Goal: Entertainment & Leisure: Consume media (video, audio)

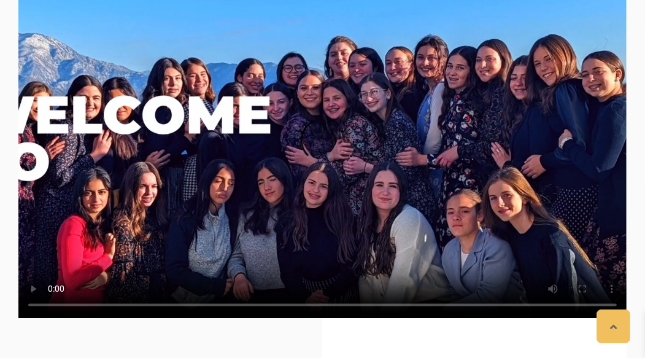
scroll to position [1689, 0]
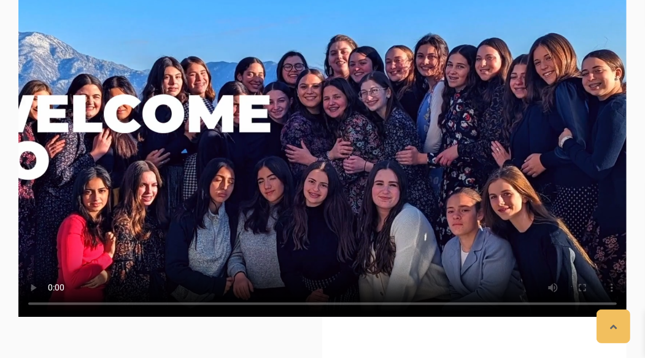
click at [353, 141] on video at bounding box center [322, 146] width 608 height 342
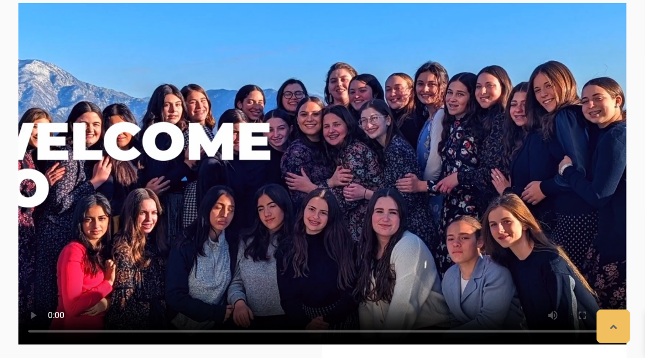
scroll to position [1652, 0]
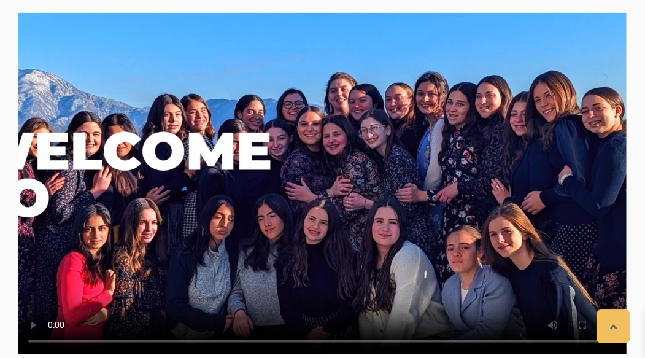
click at [312, 176] on video at bounding box center [322, 183] width 608 height 342
click at [319, 174] on video at bounding box center [322, 183] width 608 height 342
click at [328, 94] on video at bounding box center [322, 183] width 608 height 342
click at [324, 86] on video at bounding box center [322, 183] width 608 height 342
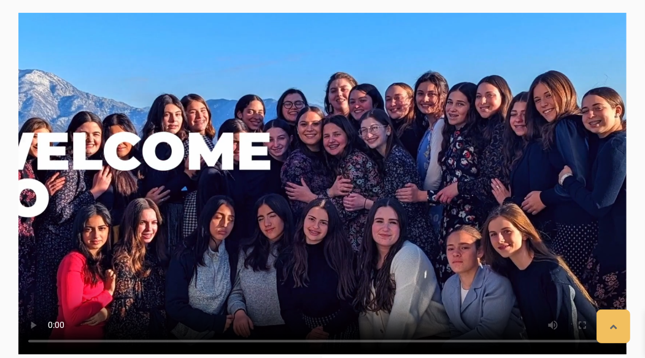
click at [326, 88] on video at bounding box center [322, 183] width 608 height 342
click at [327, 88] on video at bounding box center [322, 183] width 608 height 342
click at [325, 89] on video at bounding box center [322, 183] width 608 height 342
click at [327, 91] on video at bounding box center [322, 183] width 608 height 342
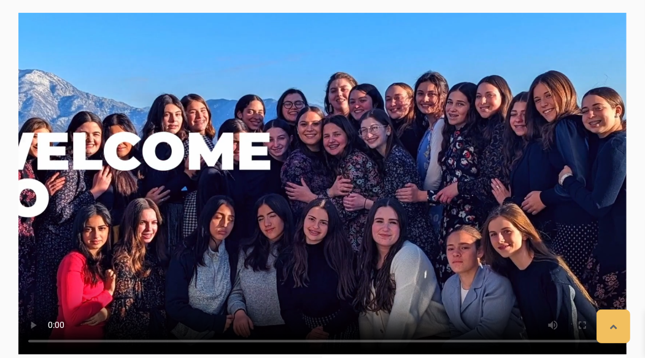
click at [304, 196] on video at bounding box center [322, 183] width 608 height 342
click at [310, 201] on video at bounding box center [322, 183] width 608 height 342
click at [311, 200] on video at bounding box center [322, 183] width 608 height 342
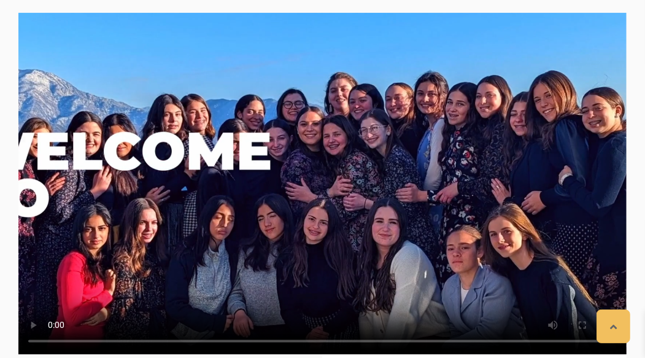
click at [326, 136] on video at bounding box center [322, 183] width 608 height 342
click at [327, 135] on video at bounding box center [322, 183] width 608 height 342
click at [327, 176] on video at bounding box center [322, 183] width 608 height 342
click at [326, 175] on video at bounding box center [322, 183] width 608 height 342
click at [327, 175] on video at bounding box center [322, 183] width 608 height 342
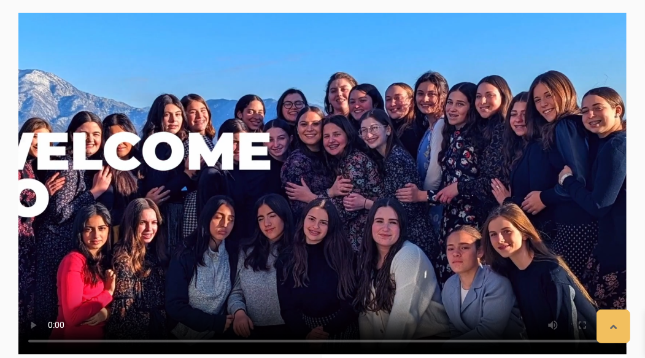
click at [327, 175] on video at bounding box center [322, 183] width 608 height 342
click at [323, 173] on video at bounding box center [322, 183] width 608 height 342
